Goal: Task Accomplishment & Management: Use online tool/utility

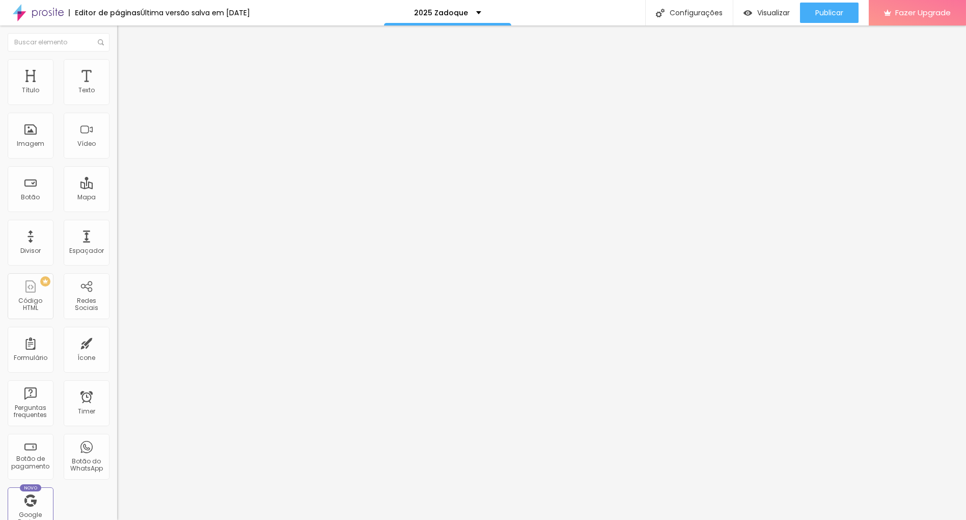
click at [117, 69] on li "Avançado" at bounding box center [175, 74] width 117 height 10
click at [117, 67] on li "Estilo" at bounding box center [175, 64] width 117 height 10
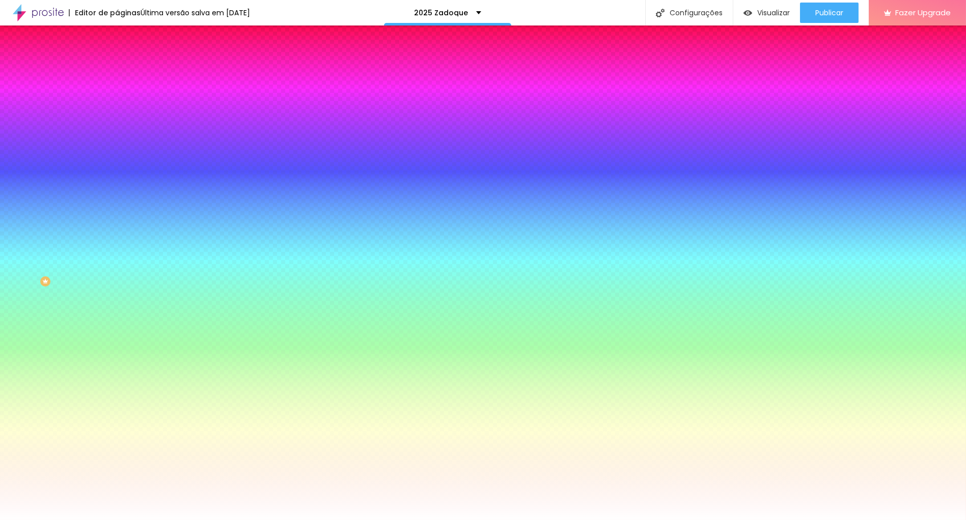
click at [117, 59] on li "Conteúdo" at bounding box center [175, 54] width 117 height 10
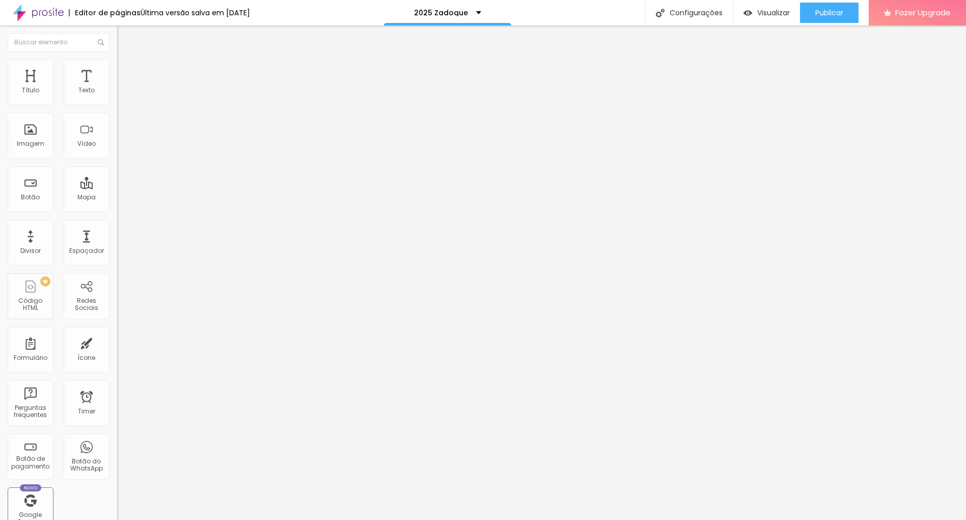
click at [117, 103] on img at bounding box center [120, 106] width 6 height 6
